Goal: Task Accomplishment & Management: Complete application form

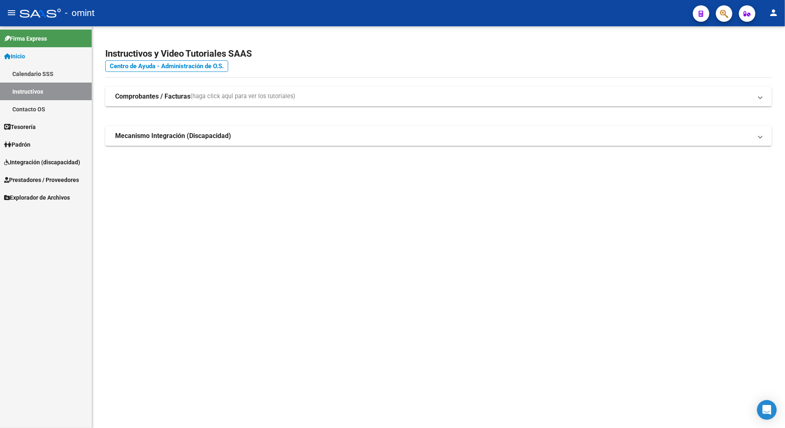
click at [24, 158] on span "Integración (discapacidad)" at bounding box center [42, 162] width 76 height 9
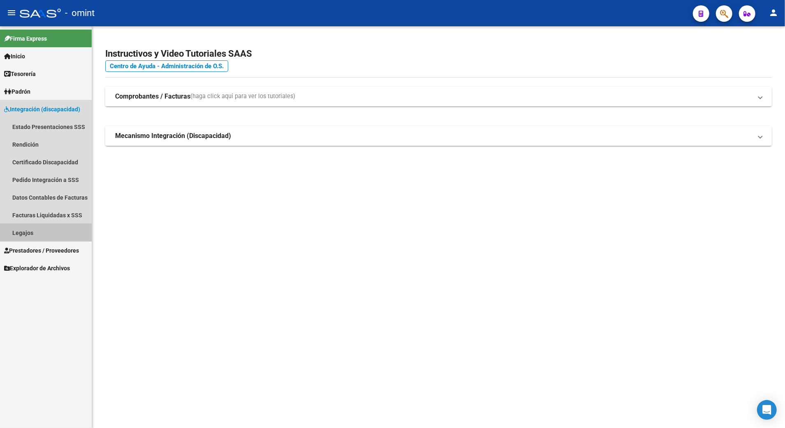
click at [18, 226] on link "Legajos" at bounding box center [46, 233] width 92 height 18
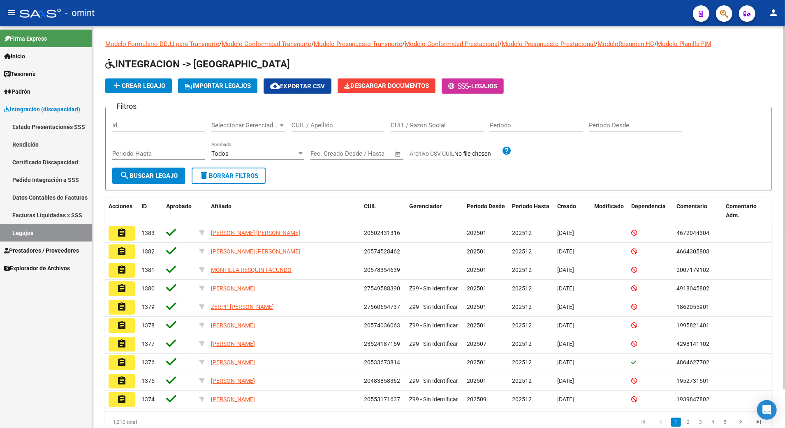
click at [336, 119] on div "CUIL / Apellido" at bounding box center [337, 123] width 93 height 18
paste input "27476622544"
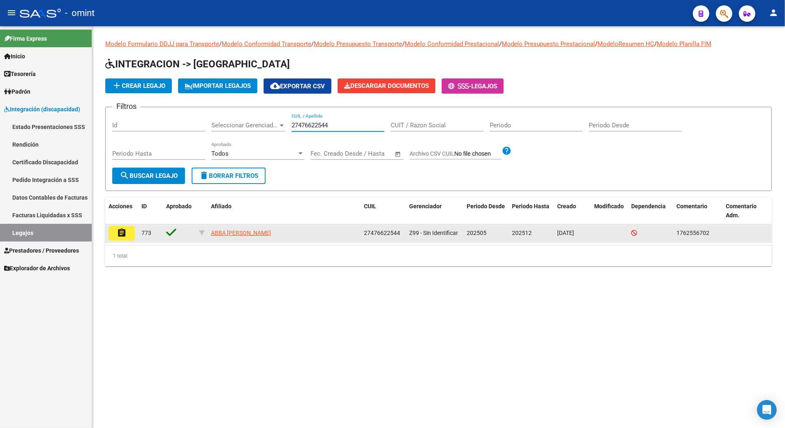
type input "27476622544"
click at [129, 236] on button "assignment" at bounding box center [122, 233] width 26 height 15
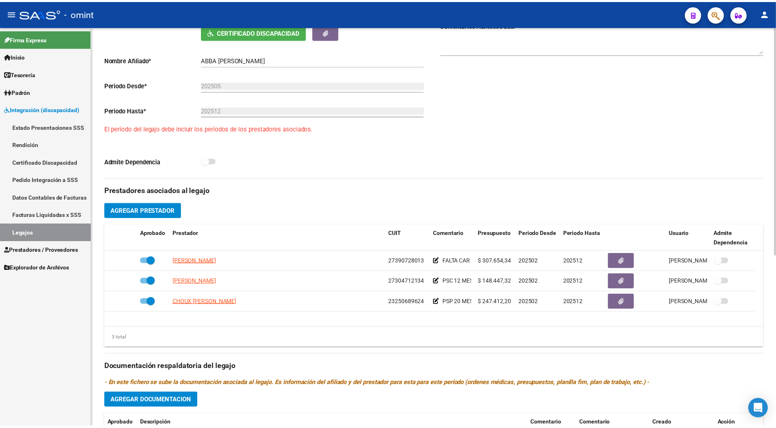
scroll to position [219, 0]
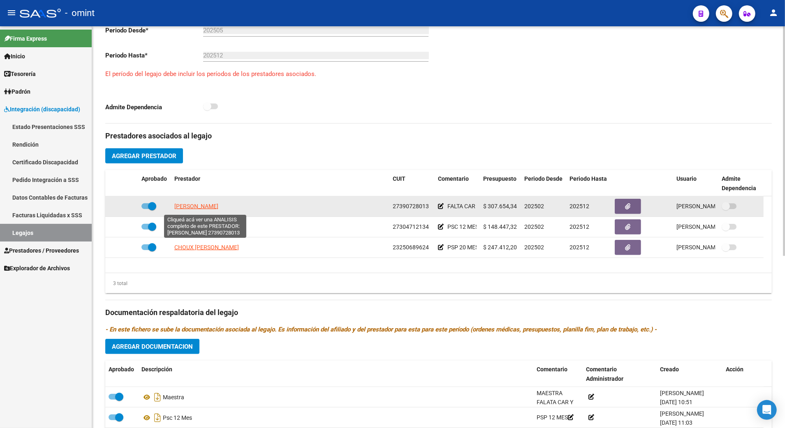
click at [196, 208] on span "[PERSON_NAME]" at bounding box center [196, 206] width 44 height 7
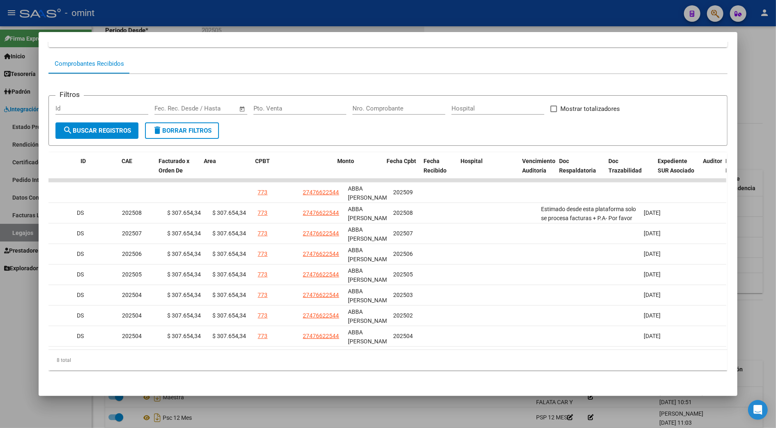
scroll to position [0, 0]
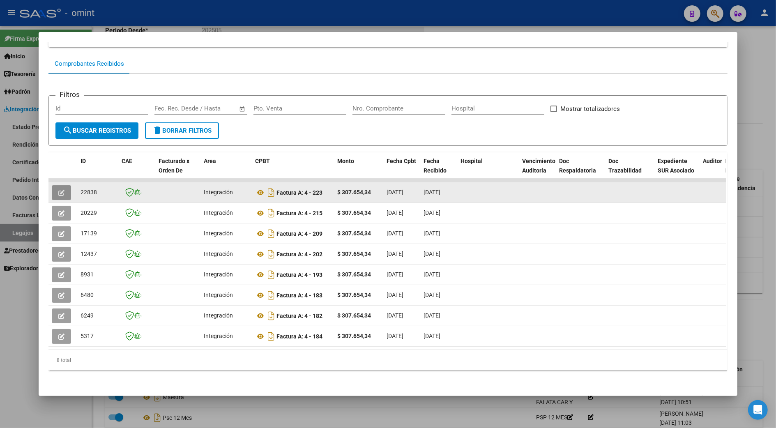
click at [60, 190] on icon "button" at bounding box center [61, 193] width 6 height 6
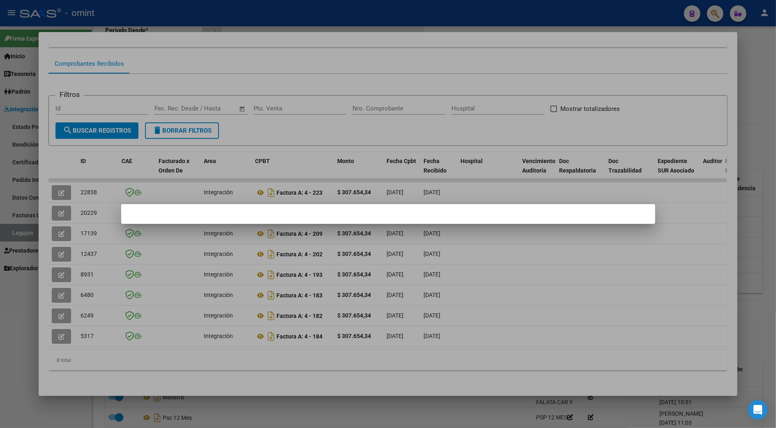
click at [433, 214] on mat-dialog-container at bounding box center [388, 214] width 534 height 20
click at [674, 265] on div at bounding box center [388, 214] width 776 height 428
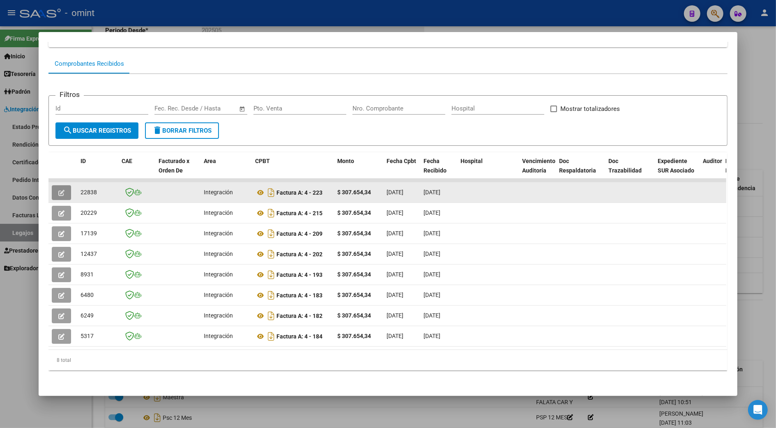
click at [59, 190] on icon "button" at bounding box center [61, 193] width 6 height 6
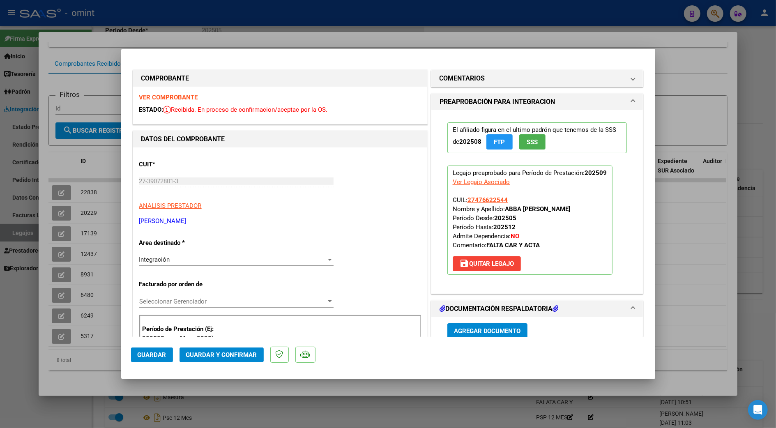
click at [173, 97] on strong "VER COMPROBANTE" at bounding box center [168, 97] width 59 height 7
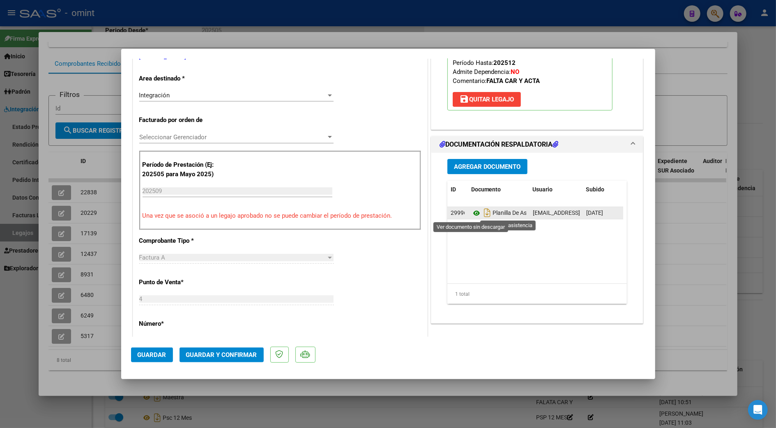
click at [471, 213] on icon at bounding box center [476, 213] width 11 height 10
click at [222, 357] on span "Guardar y Confirmar" at bounding box center [221, 354] width 71 height 7
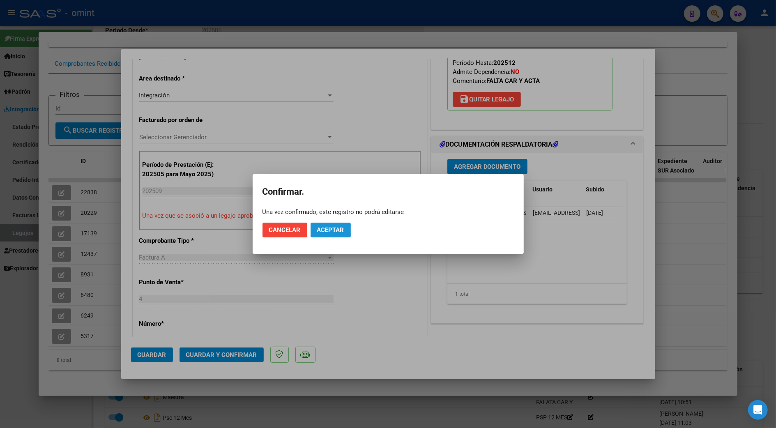
click at [320, 229] on span "Aceptar" at bounding box center [330, 229] width 27 height 7
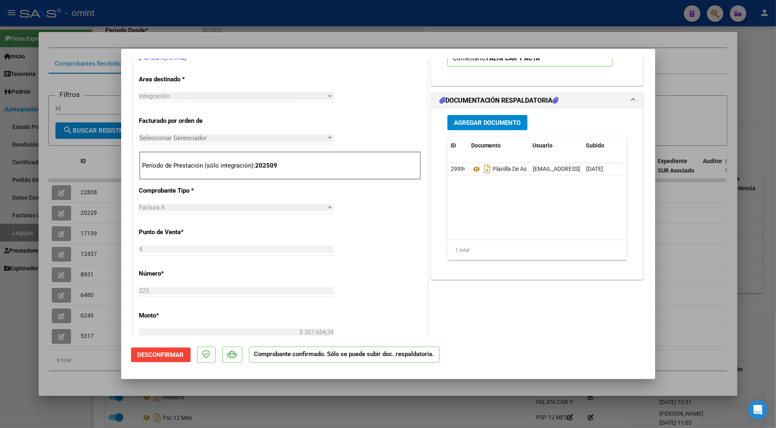
click at [697, 250] on div at bounding box center [388, 214] width 776 height 428
type input "$ 0,00"
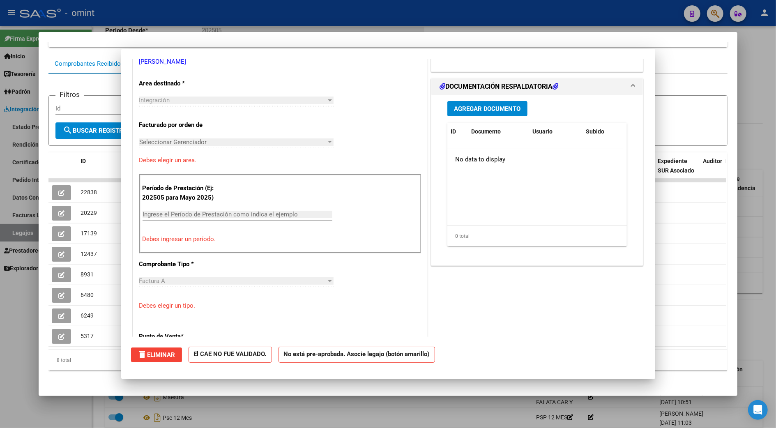
scroll to position [0, 0]
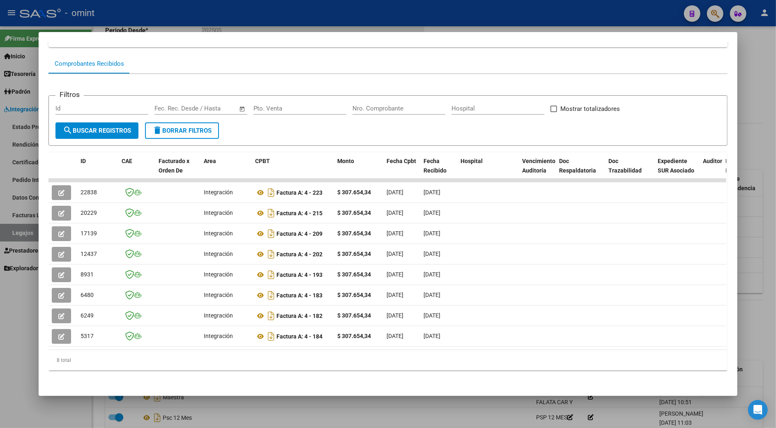
click at [752, 247] on div at bounding box center [388, 214] width 776 height 428
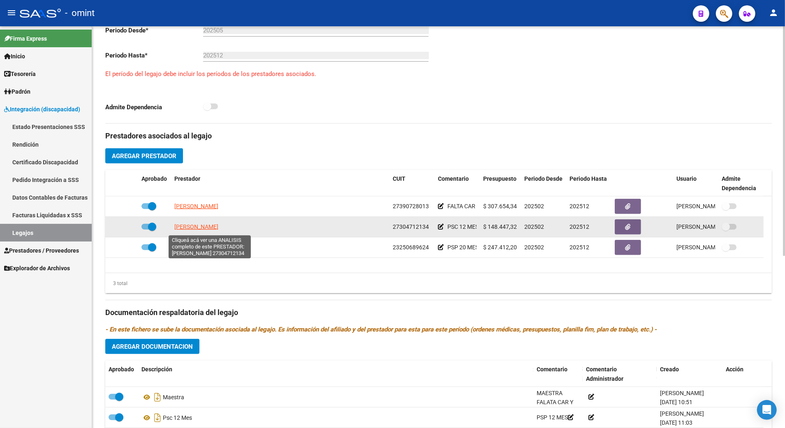
click at [204, 228] on span "[PERSON_NAME]" at bounding box center [196, 227] width 44 height 7
type textarea "27304712134"
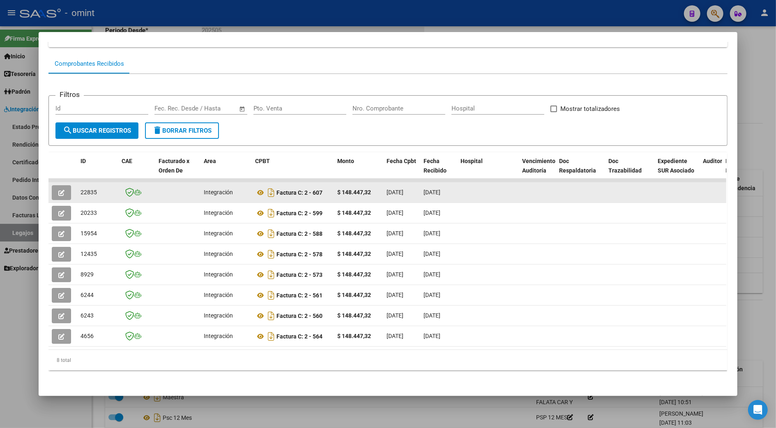
click at [60, 190] on icon "button" at bounding box center [61, 193] width 6 height 6
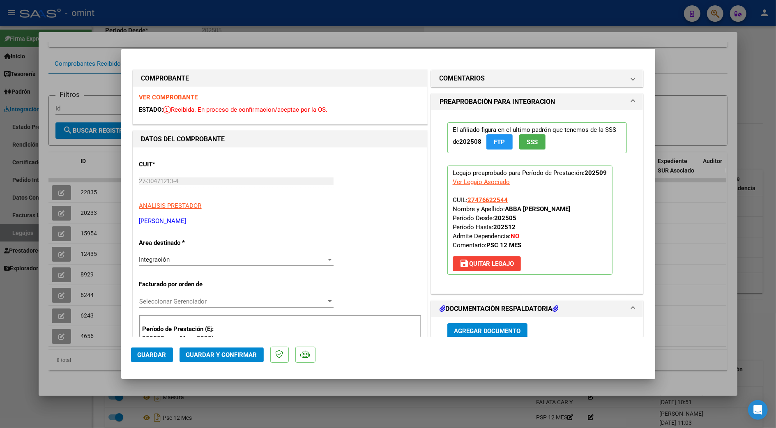
click at [172, 94] on strong "VER COMPROBANTE" at bounding box center [168, 97] width 59 height 7
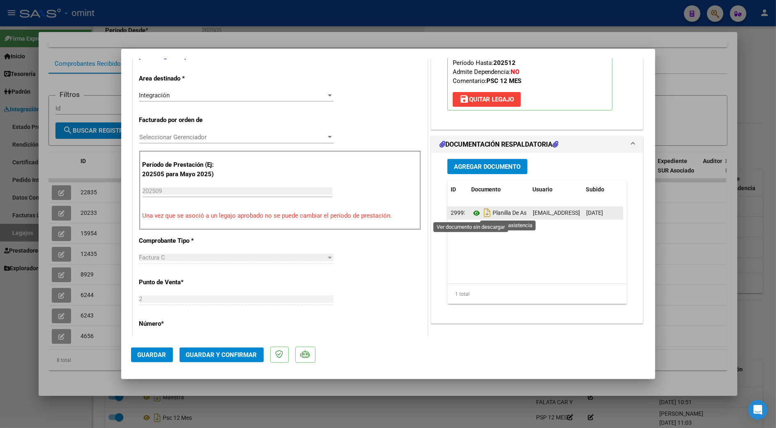
click at [472, 215] on icon at bounding box center [476, 213] width 11 height 10
click at [213, 352] on span "Guardar y Confirmar" at bounding box center [221, 354] width 71 height 7
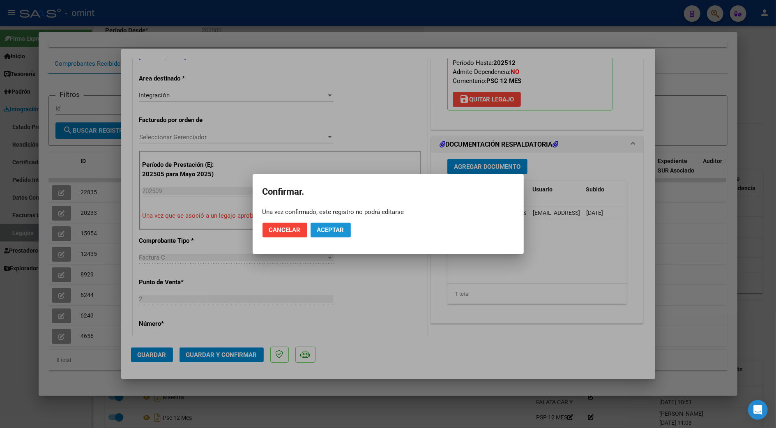
click at [325, 229] on span "Aceptar" at bounding box center [330, 229] width 27 height 7
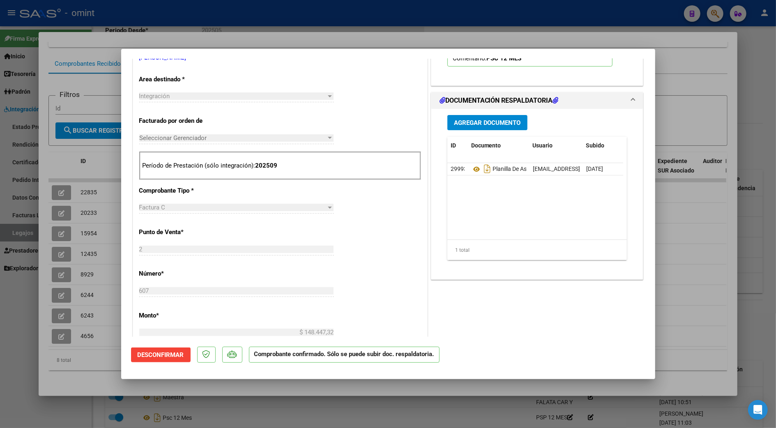
click at [693, 265] on div at bounding box center [388, 214] width 776 height 428
type input "$ 0,00"
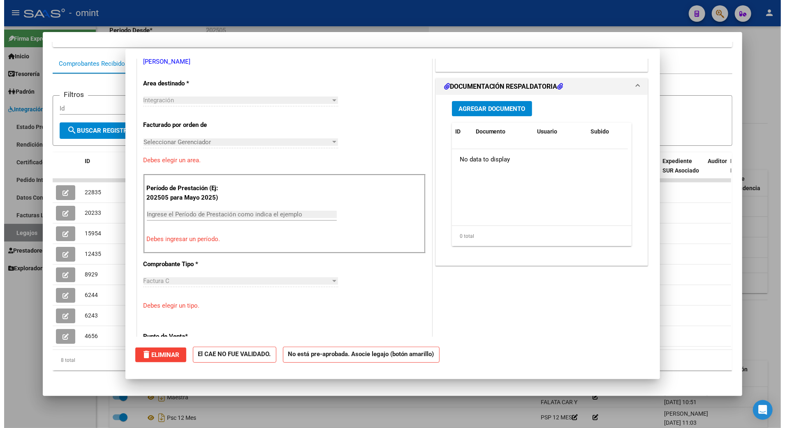
scroll to position [168, 0]
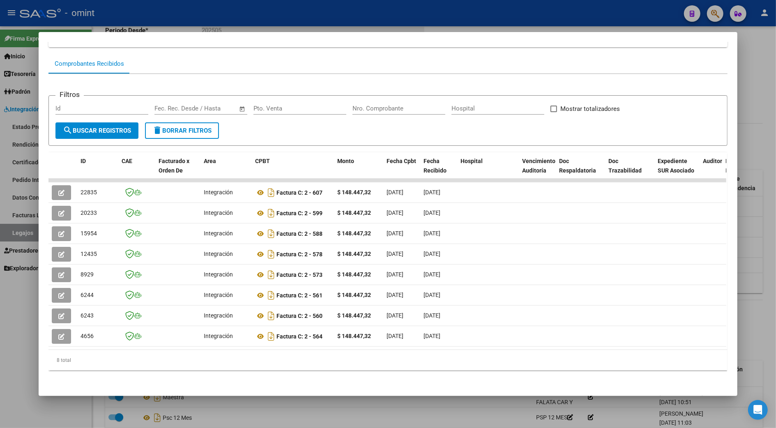
click at [749, 253] on div at bounding box center [388, 214] width 776 height 428
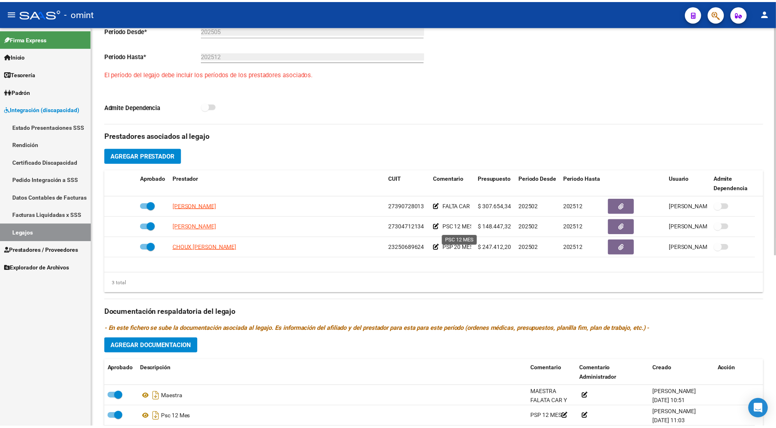
scroll to position [303, 0]
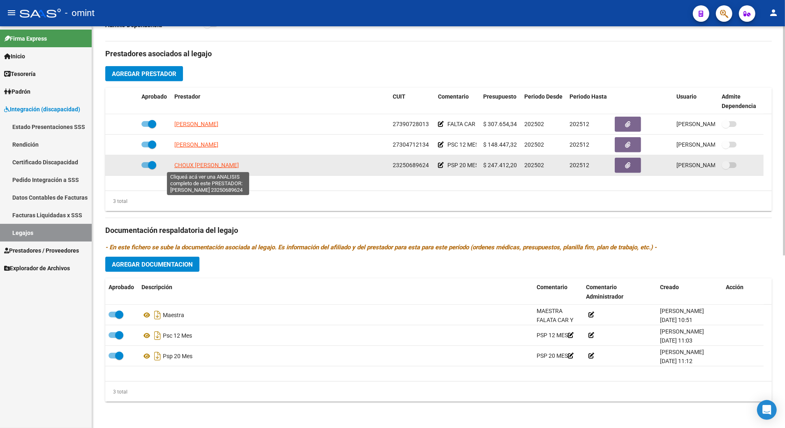
click at [224, 165] on span "CHOUX [PERSON_NAME]" at bounding box center [206, 165] width 65 height 7
type textarea "23250689624"
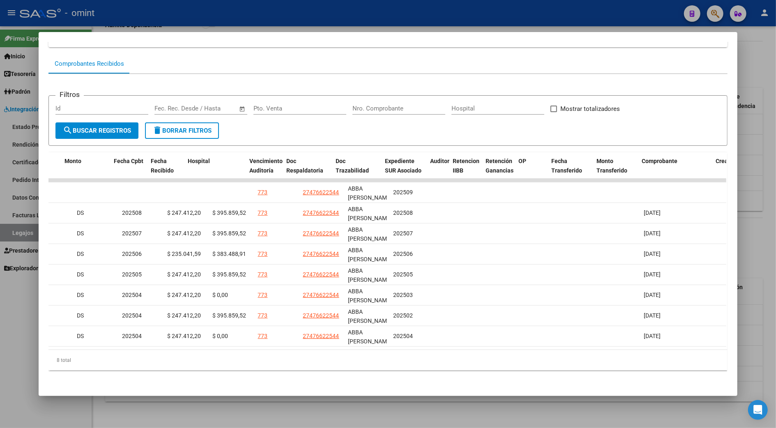
scroll to position [0, 0]
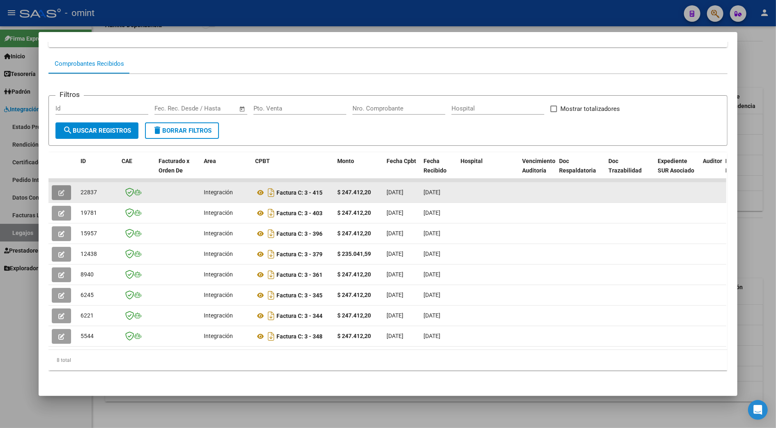
click at [58, 190] on icon "button" at bounding box center [61, 193] width 6 height 6
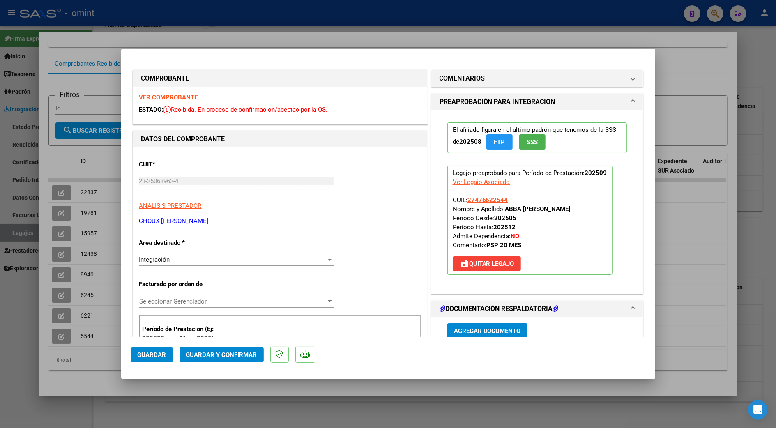
click at [167, 94] on strong "VER COMPROBANTE" at bounding box center [168, 97] width 59 height 7
click at [706, 257] on div at bounding box center [388, 214] width 776 height 428
type input "$ 0,00"
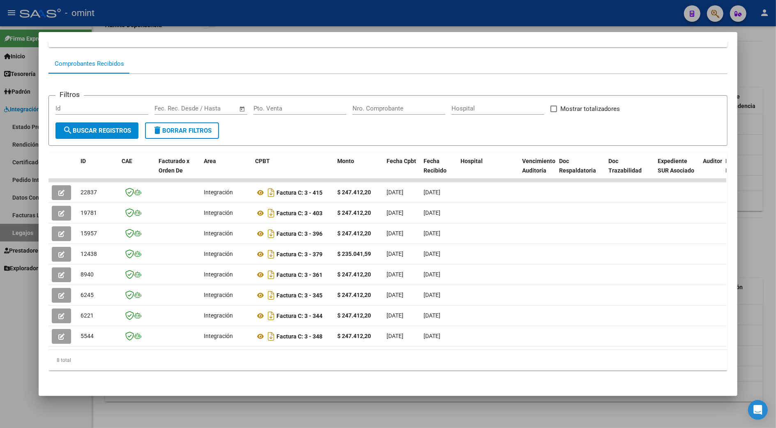
click at [763, 244] on div at bounding box center [388, 214] width 776 height 428
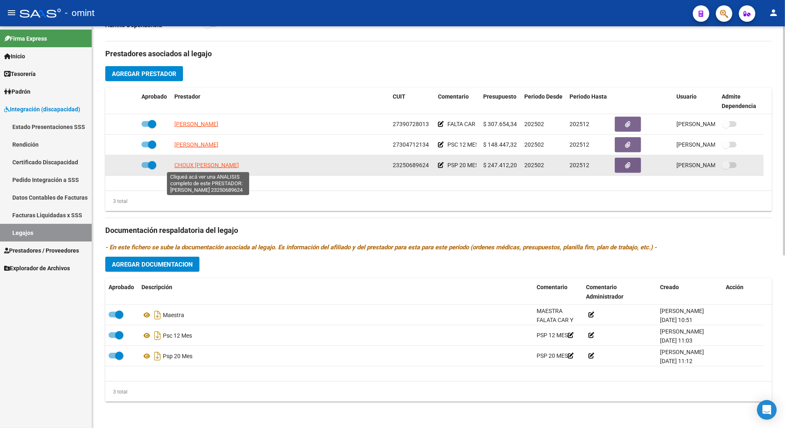
click at [221, 165] on span "CHOUX [PERSON_NAME]" at bounding box center [206, 165] width 65 height 7
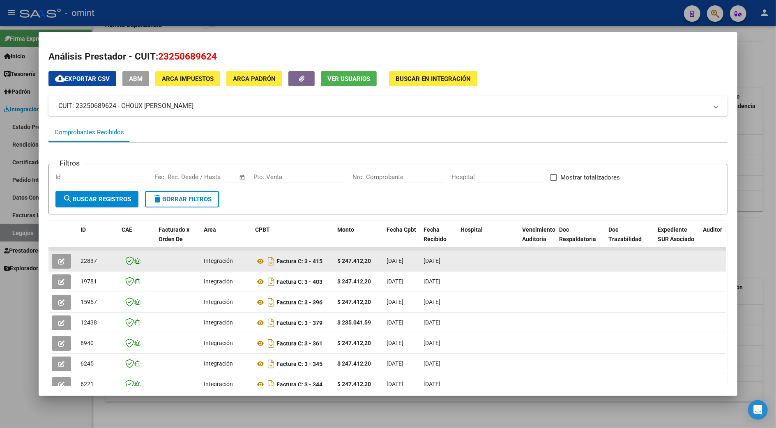
click at [64, 260] on button "button" at bounding box center [61, 261] width 19 height 15
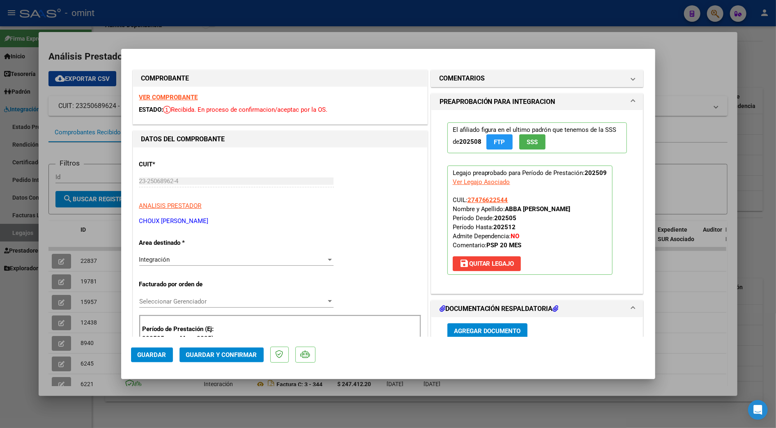
scroll to position [219, 0]
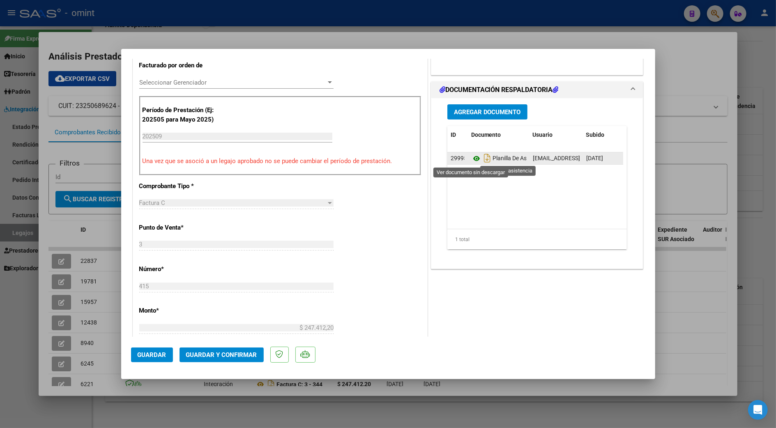
click at [471, 159] on icon at bounding box center [476, 159] width 11 height 10
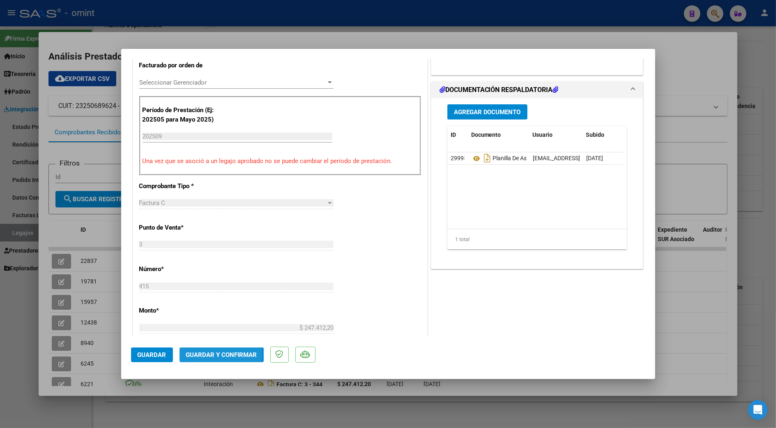
click at [205, 354] on span "Guardar y Confirmar" at bounding box center [221, 354] width 71 height 7
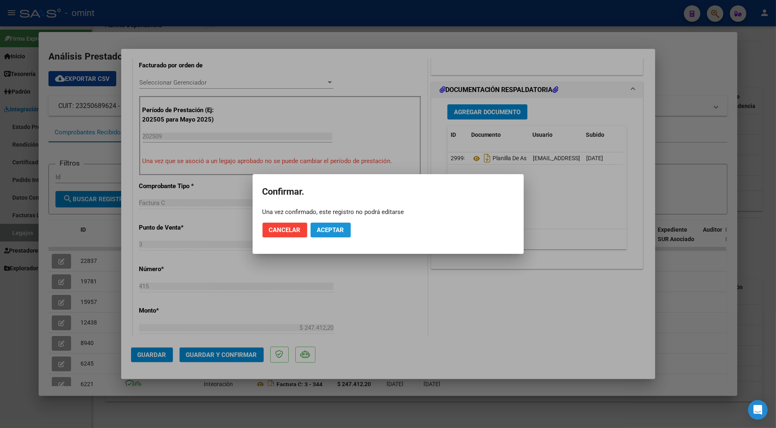
click at [329, 229] on span "Aceptar" at bounding box center [330, 229] width 27 height 7
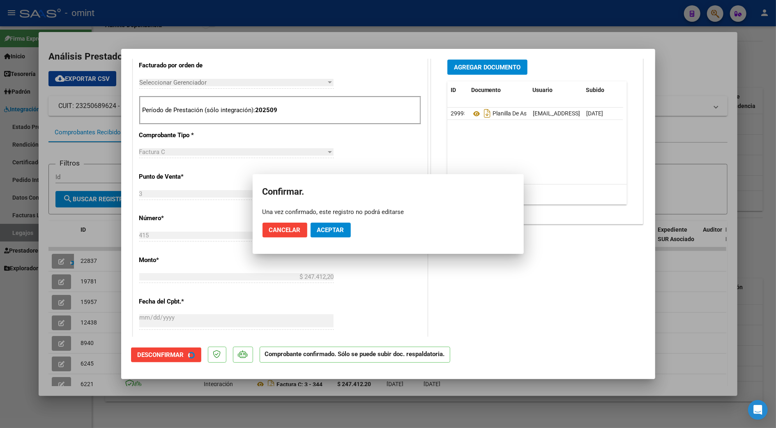
scroll to position [219, 0]
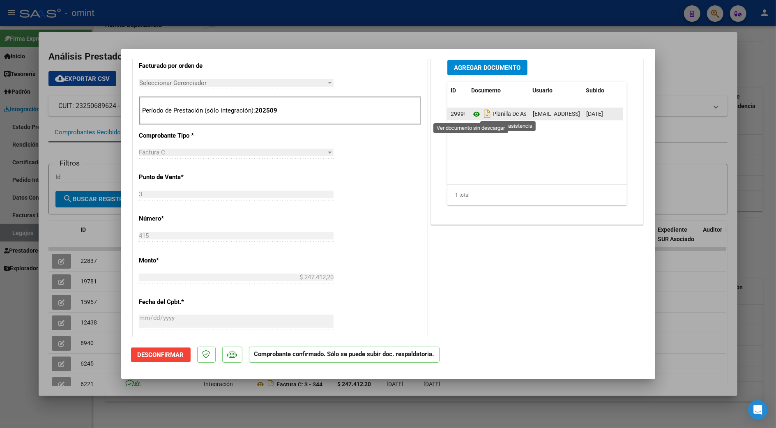
click at [471, 111] on icon at bounding box center [476, 114] width 11 height 10
click at [685, 294] on div at bounding box center [388, 214] width 776 height 428
type input "$ 0,00"
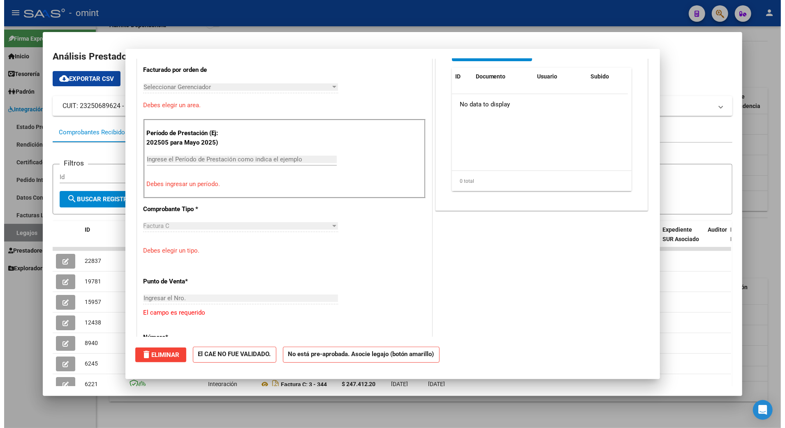
scroll to position [0, 0]
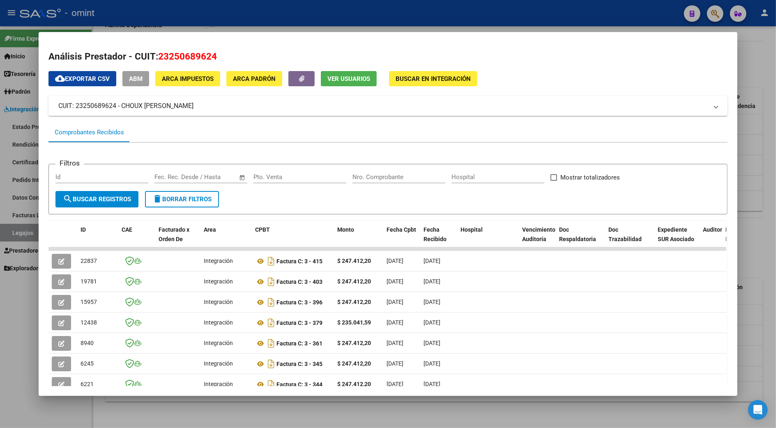
click at [758, 276] on div at bounding box center [388, 214] width 776 height 428
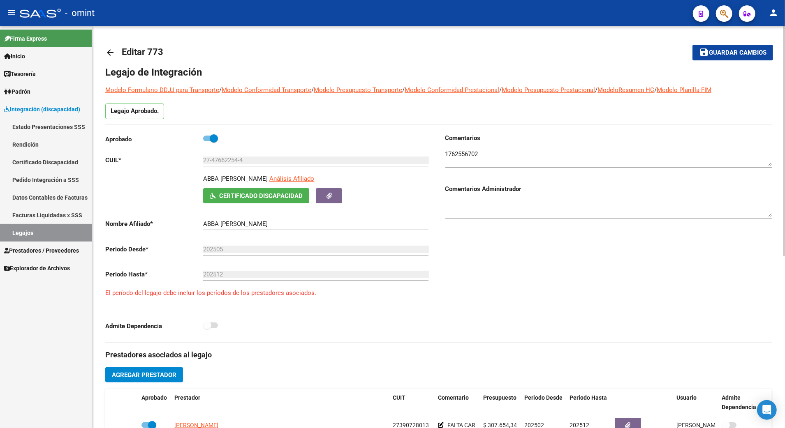
drag, startPoint x: 266, startPoint y: 177, endPoint x: 202, endPoint y: 180, distance: 63.4
click at [202, 180] on div "ABBA [PERSON_NAME] Análisis Afiliado Certificado Discapacidad ARCA Padrón" at bounding box center [268, 188] width 327 height 29
copy p "ABBA [PERSON_NAME]"
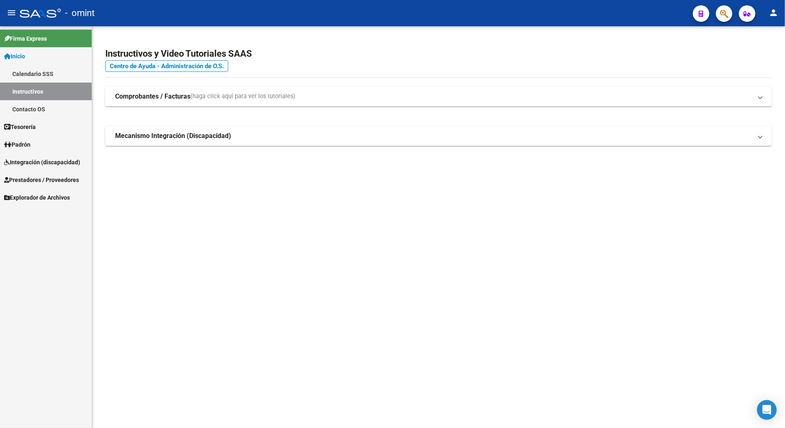
click at [28, 165] on span "Integración (discapacidad)" at bounding box center [42, 162] width 76 height 9
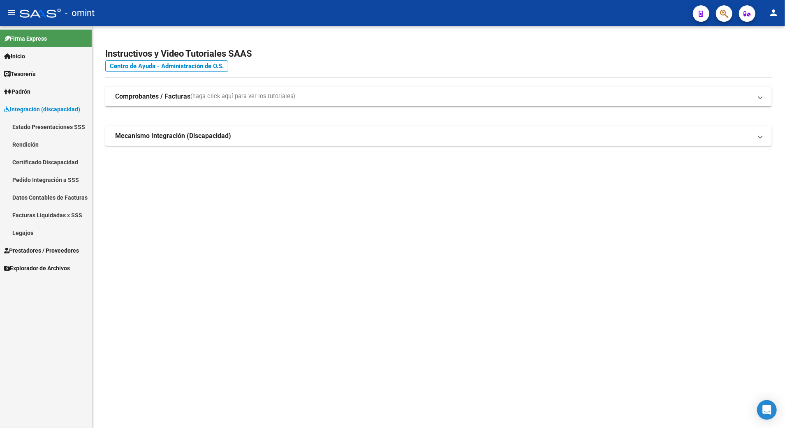
click at [34, 114] on span "Integración (discapacidad)" at bounding box center [42, 109] width 76 height 9
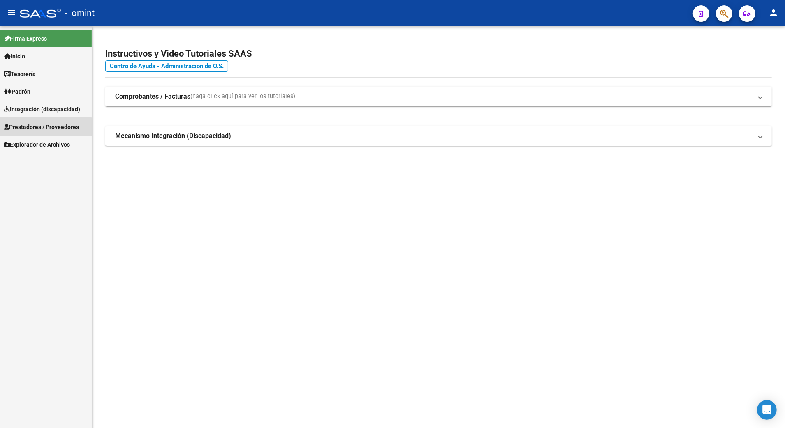
click at [36, 127] on span "Prestadores / Proveedores" at bounding box center [41, 126] width 75 height 9
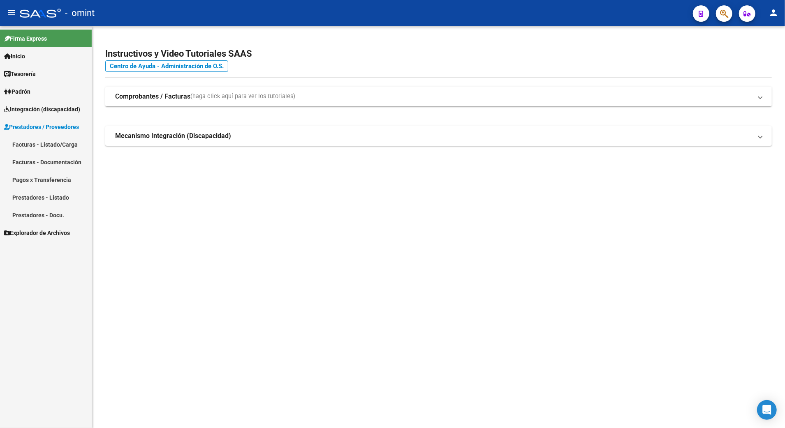
click at [38, 143] on link "Facturas - Listado/Carga" at bounding box center [46, 145] width 92 height 18
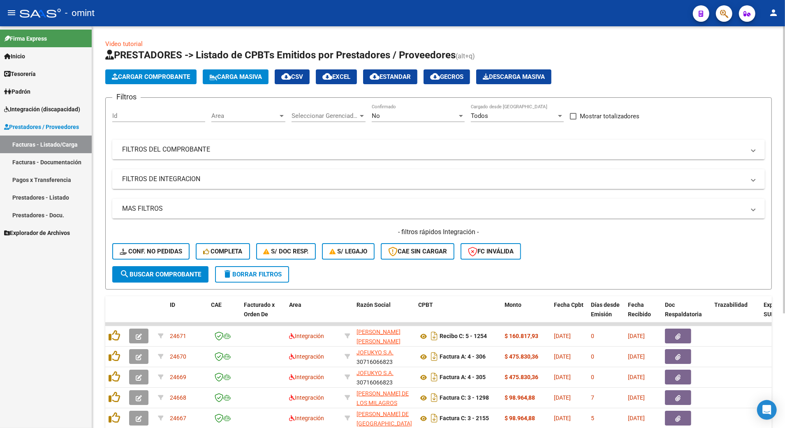
click at [275, 272] on span "delete Borrar Filtros" at bounding box center [251, 274] width 59 height 7
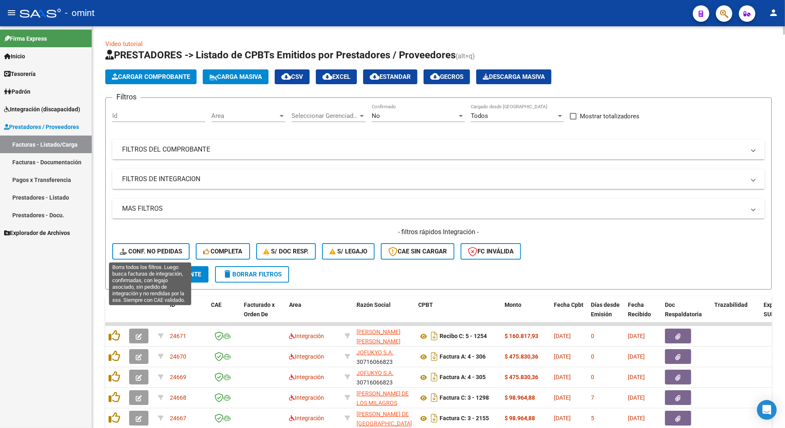
click at [150, 250] on span "Conf. no pedidas" at bounding box center [151, 251] width 62 height 7
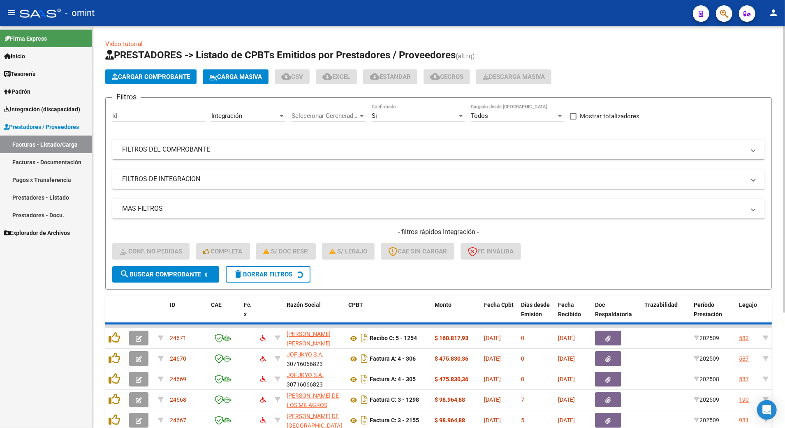
click at [139, 118] on input "Id" at bounding box center [158, 115] width 93 height 7
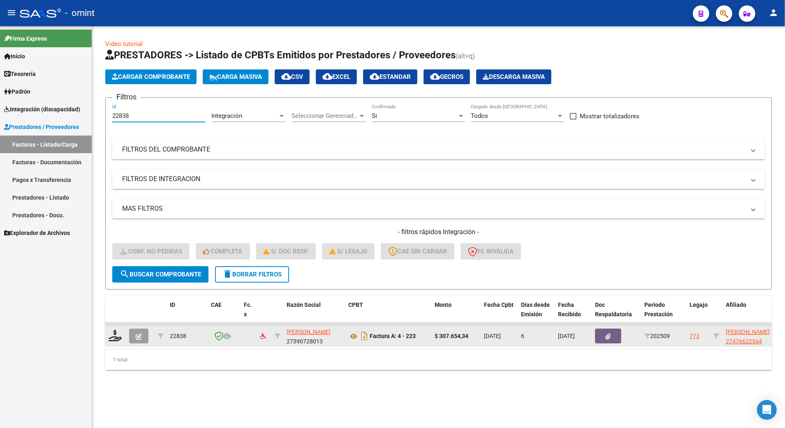
type input "22838"
click at [116, 341] on div at bounding box center [116, 336] width 14 height 13
click at [116, 336] on icon at bounding box center [115, 336] width 13 height 12
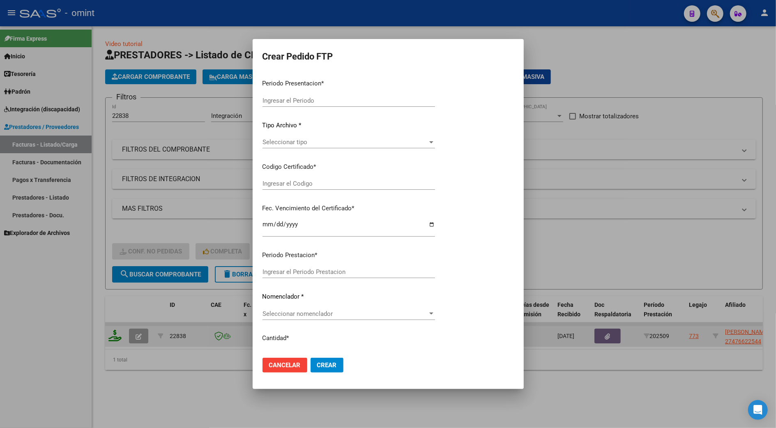
type input "202509"
type input "$ 307.654,34"
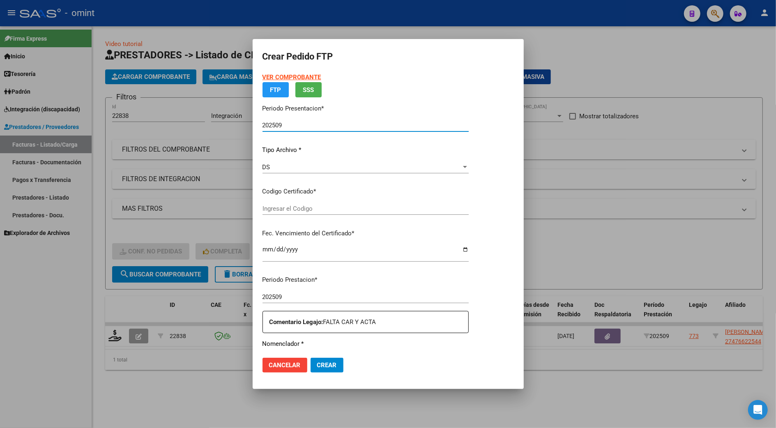
type input "2188083214"
type input "2027-06-01"
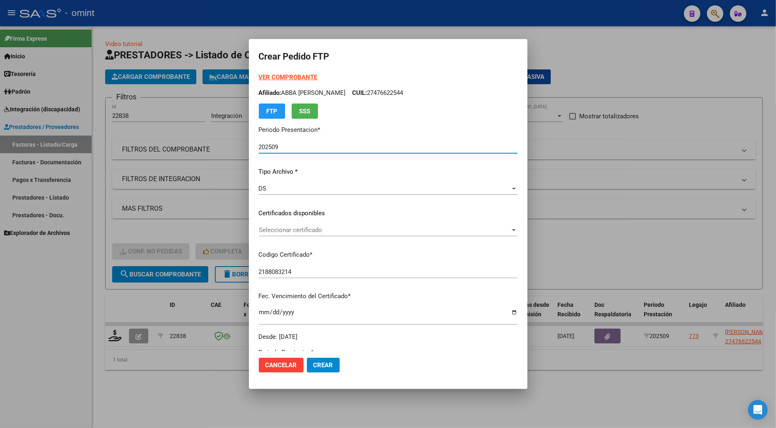
click at [275, 229] on span "Seleccionar certificado" at bounding box center [385, 229] width 252 height 7
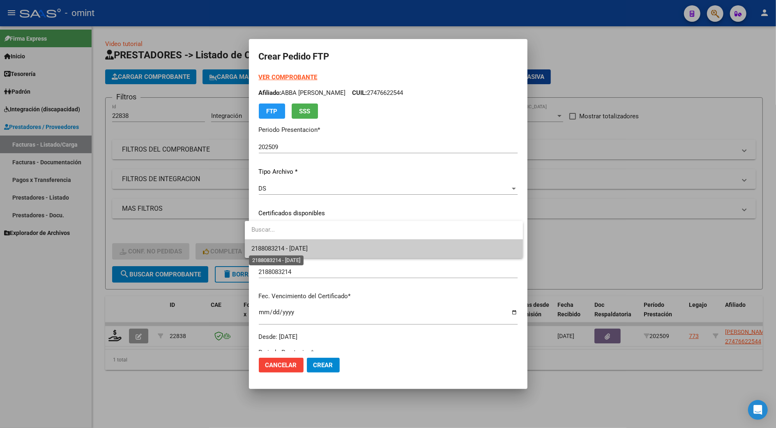
click at [273, 252] on span "2188083214 - 2027-06-01" at bounding box center [280, 248] width 56 height 7
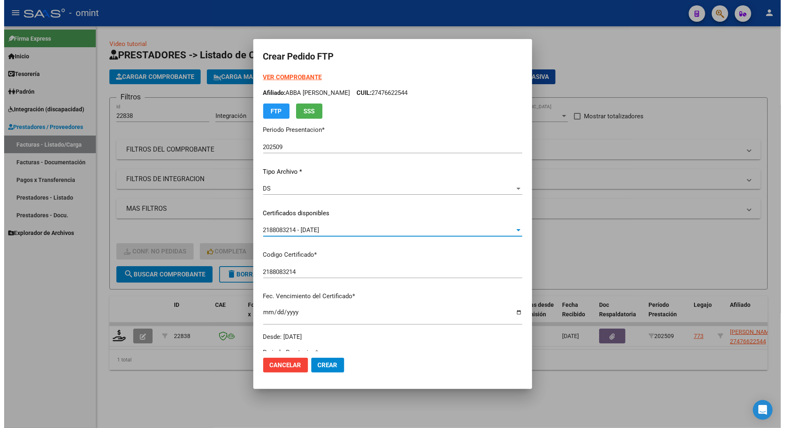
scroll to position [219, 0]
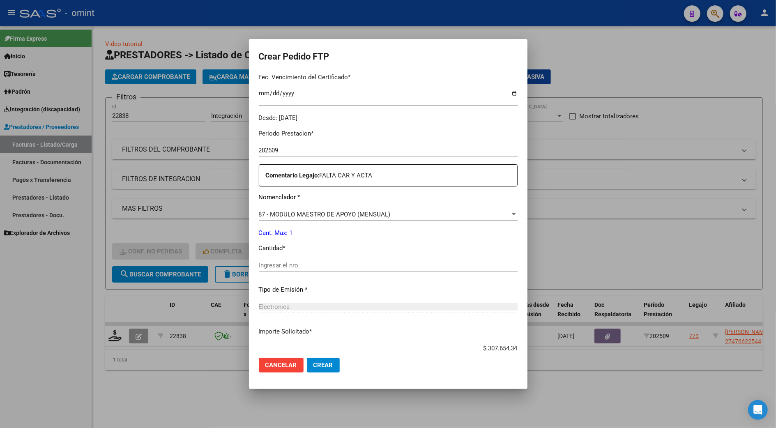
click at [282, 268] on input "Ingresar el nro" at bounding box center [388, 265] width 259 height 7
type input "1"
drag, startPoint x: 320, startPoint y: 362, endPoint x: 308, endPoint y: 369, distance: 13.6
click at [319, 362] on span "Crear" at bounding box center [324, 365] width 20 height 7
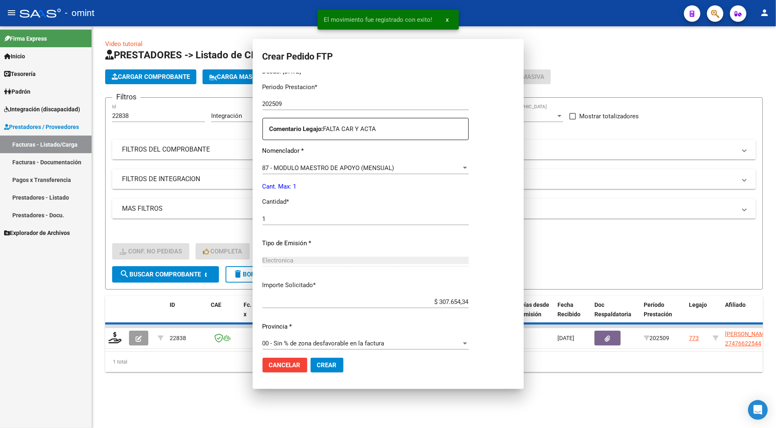
scroll to position [0, 0]
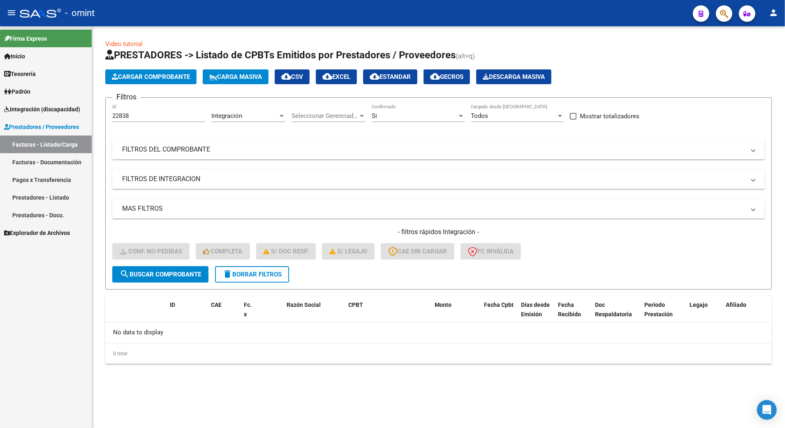
drag, startPoint x: 135, startPoint y: 114, endPoint x: 131, endPoint y: 114, distance: 4.1
click at [133, 114] on input "22838" at bounding box center [158, 115] width 93 height 7
type input "22835"
click at [181, 278] on button "search Buscar Comprobante" at bounding box center [160, 274] width 96 height 16
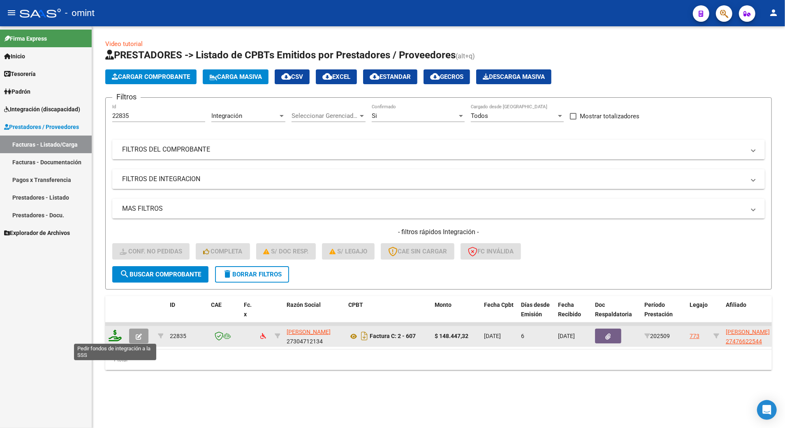
click at [114, 332] on icon at bounding box center [115, 336] width 13 height 12
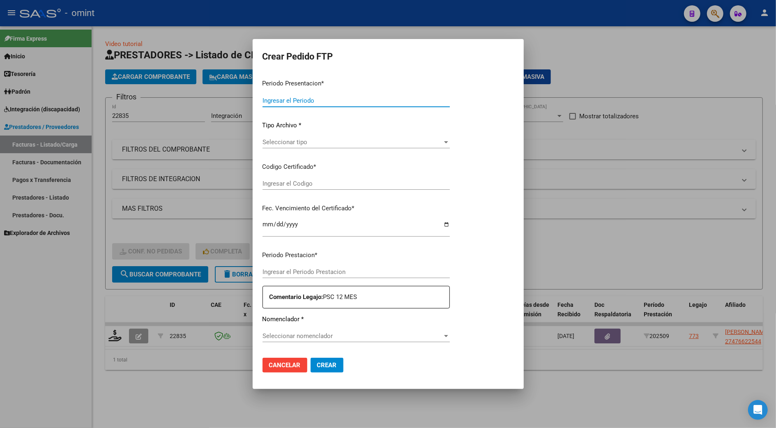
type input "202509"
type input "$ 148.447,32"
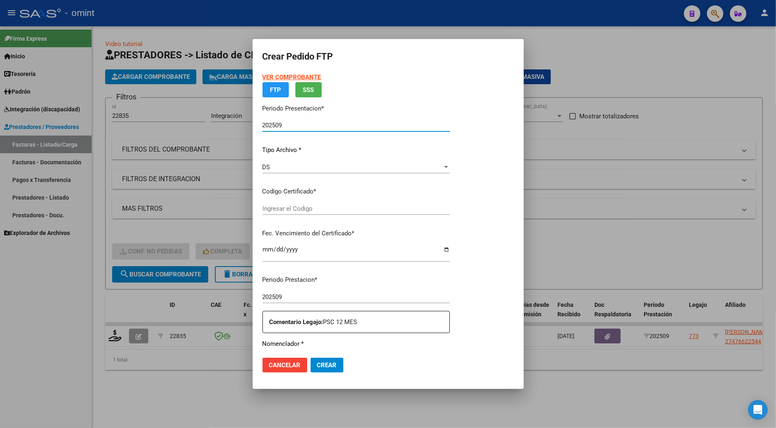
type input "2188083214"
type input "2027-06-01"
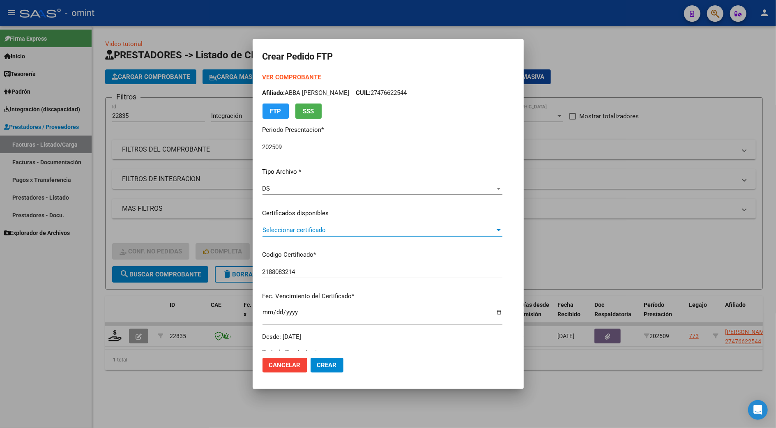
click at [288, 229] on span "Seleccionar certificado" at bounding box center [379, 229] width 233 height 7
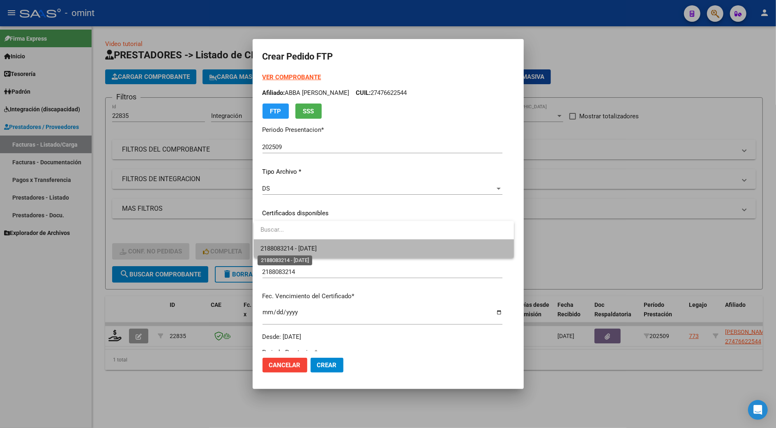
click at [312, 249] on span "2188083214 - 2027-06-01" at bounding box center [289, 248] width 56 height 7
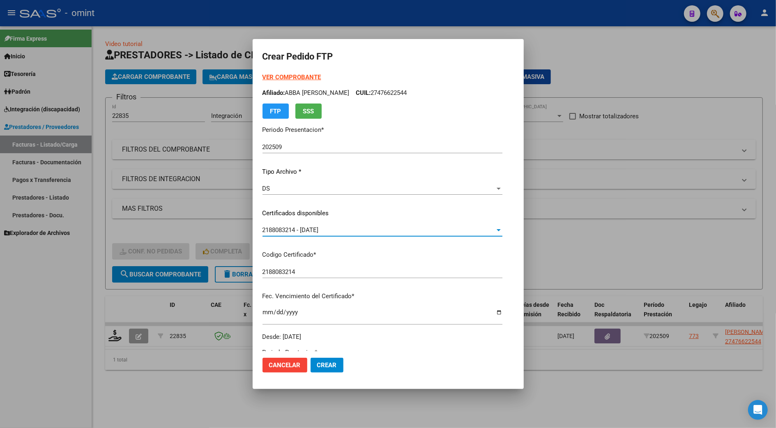
scroll to position [164, 0]
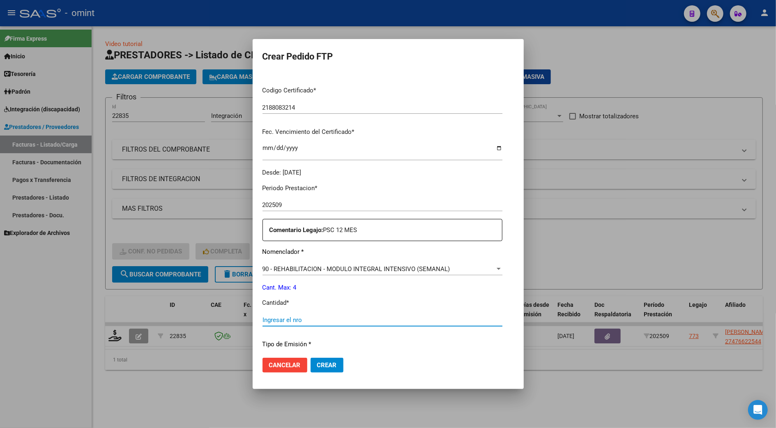
click at [280, 323] on input "Ingresar el nro" at bounding box center [383, 320] width 240 height 7
type input "4"
click at [326, 363] on span "Crear" at bounding box center [327, 365] width 20 height 7
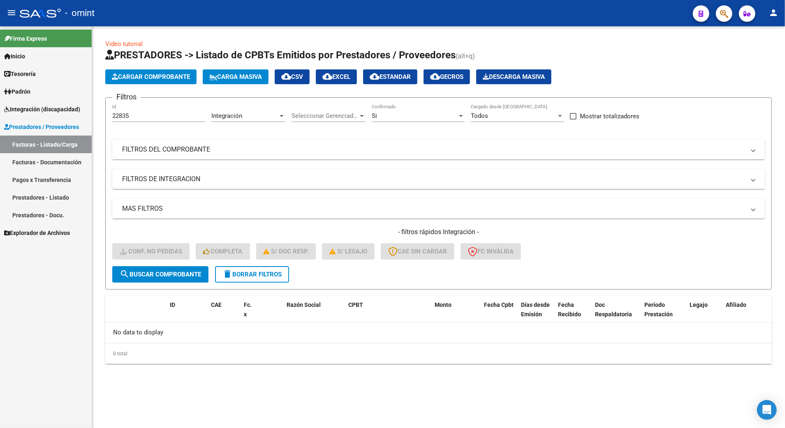
click at [135, 111] on div "22835 Id" at bounding box center [158, 113] width 93 height 18
type input "22837"
click at [165, 271] on span "search Buscar Comprobante" at bounding box center [160, 274] width 81 height 7
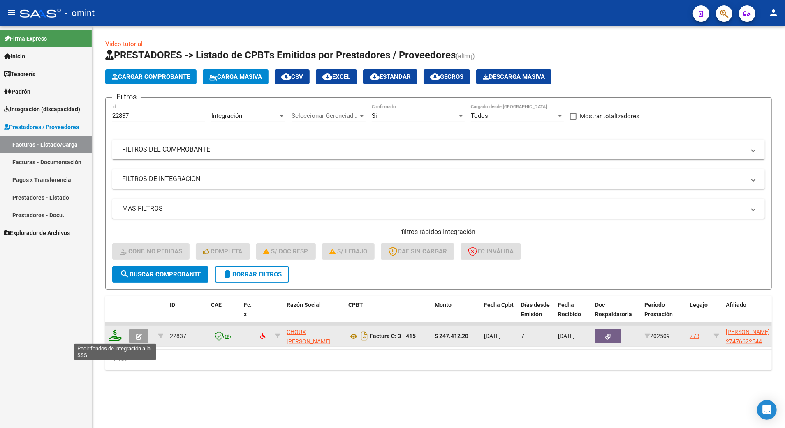
click at [118, 332] on icon at bounding box center [115, 336] width 13 height 12
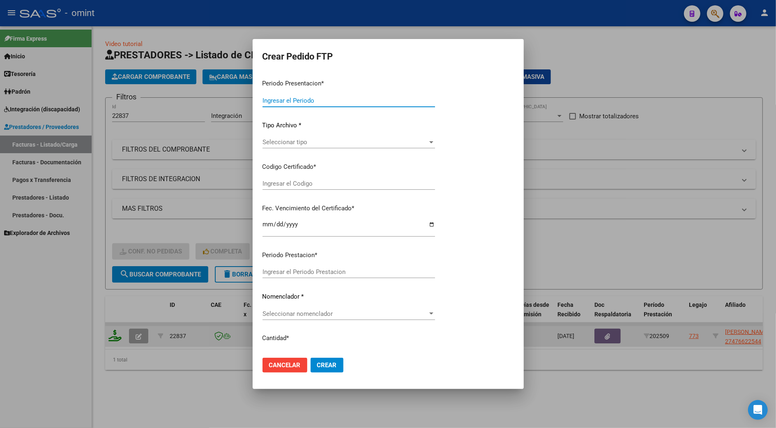
type input "202509"
type input "$ 247.412,20"
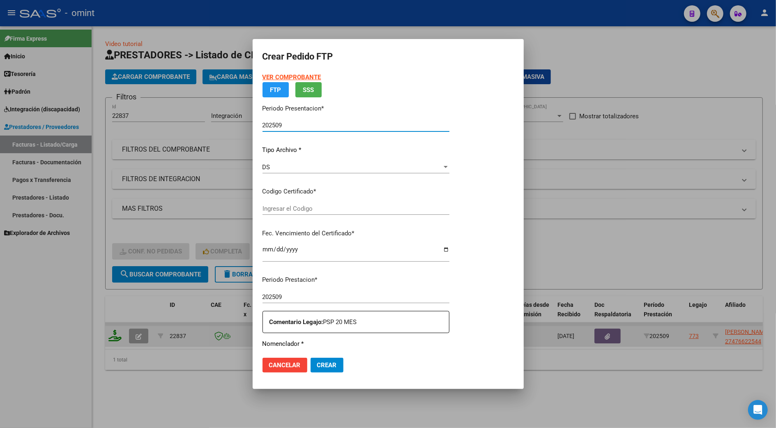
type input "2188083214"
type input "2027-06-01"
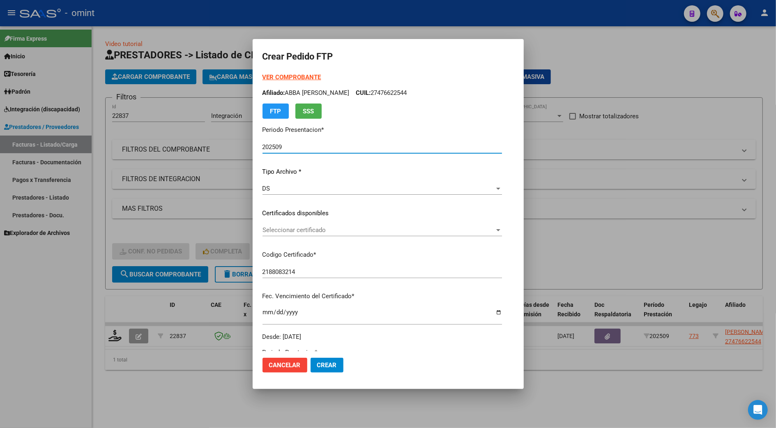
click at [304, 230] on span "Seleccionar certificado" at bounding box center [379, 229] width 232 height 7
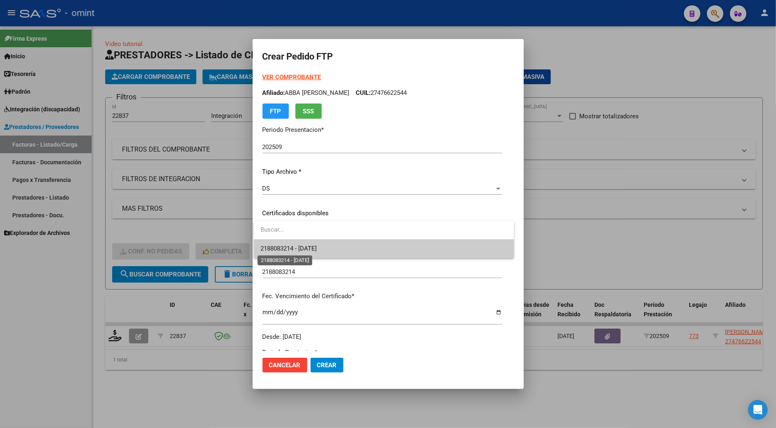
click at [303, 247] on span "2188083214 - 2027-06-01" at bounding box center [289, 248] width 56 height 7
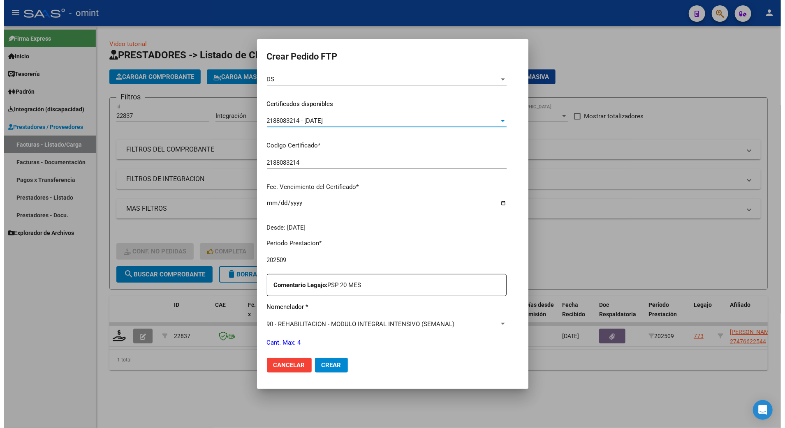
scroll to position [219, 0]
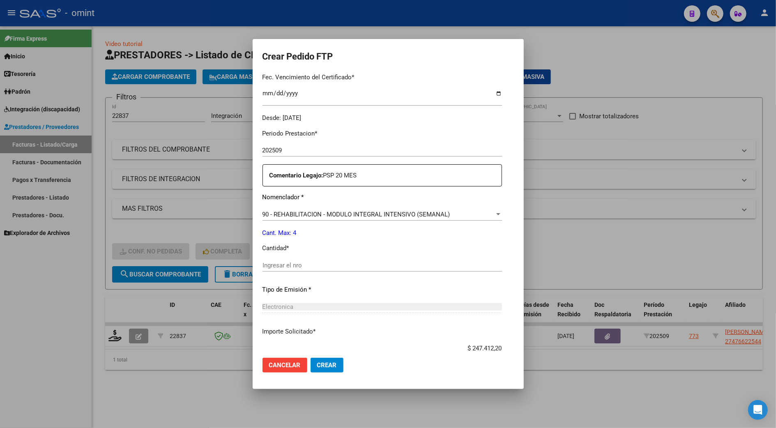
click at [288, 264] on input "Ingresar el nro" at bounding box center [383, 265] width 240 height 7
type input "4"
click at [324, 365] on span "Crear" at bounding box center [327, 365] width 20 height 7
